Goal: Task Accomplishment & Management: Manage account settings

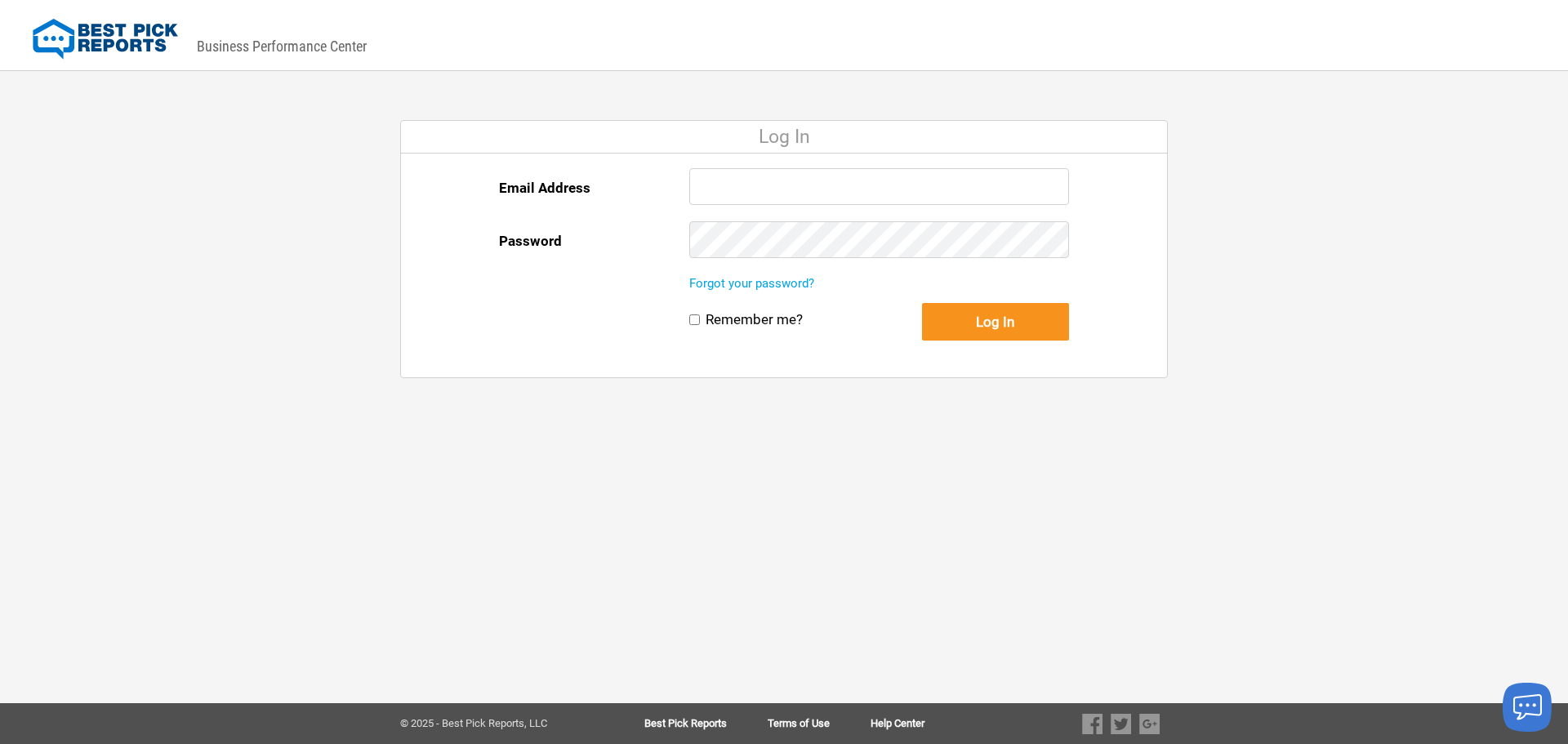
type input "[EMAIL_ADDRESS][DOMAIN_NAME]"
click at [1016, 325] on button "Log In" at bounding box center [995, 322] width 147 height 38
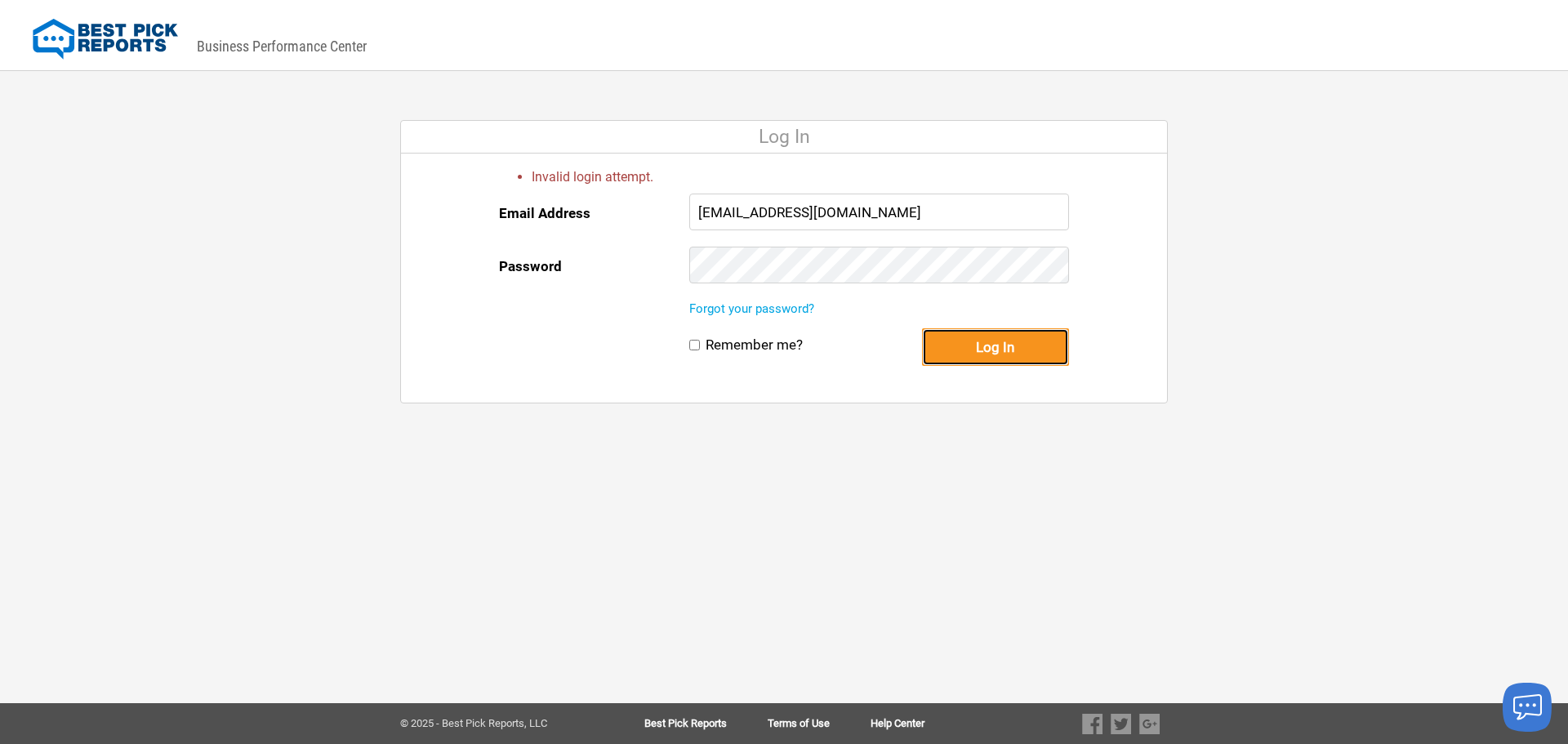
click at [989, 348] on button "Log In" at bounding box center [995, 347] width 147 height 38
